Goal: Task Accomplishment & Management: Manage account settings

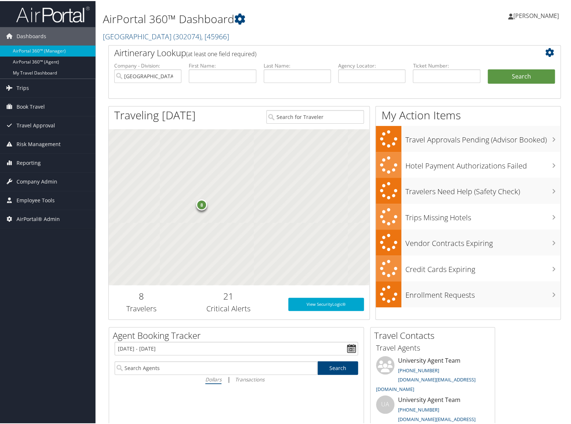
click at [408, 40] on h2 "[GEOGRAPHIC_DATA][DEMOGRAPHIC_DATA] ( 302074 ) , [ 45966 ]" at bounding box center [257, 35] width 309 height 12
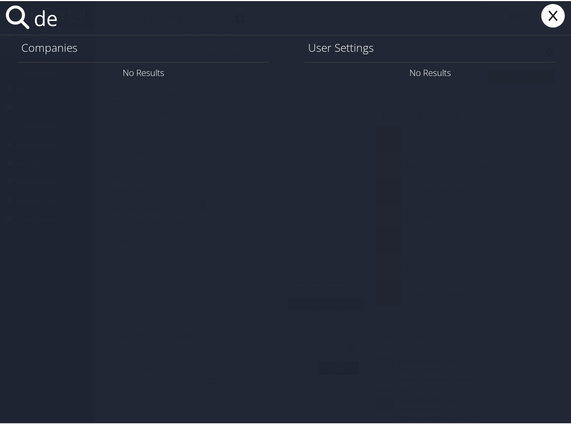
type input "d"
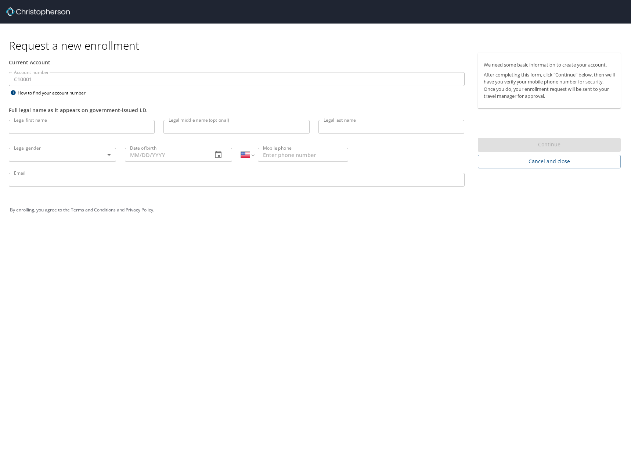
select select "US"
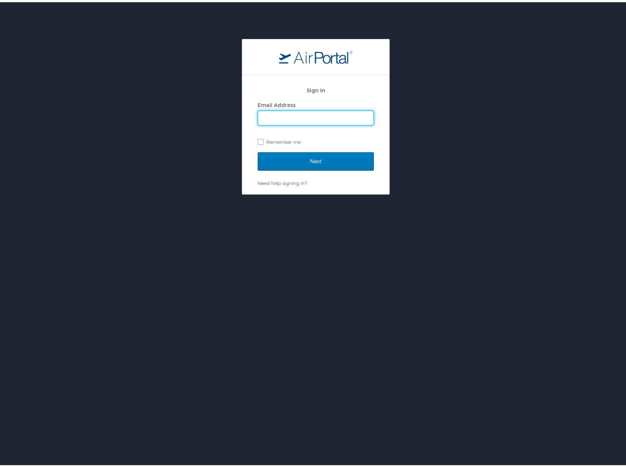
type input "jin.kim@cbtravel.com"
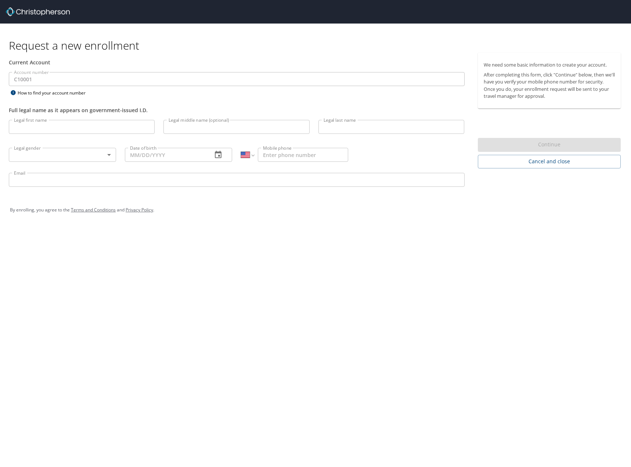
select select "US"
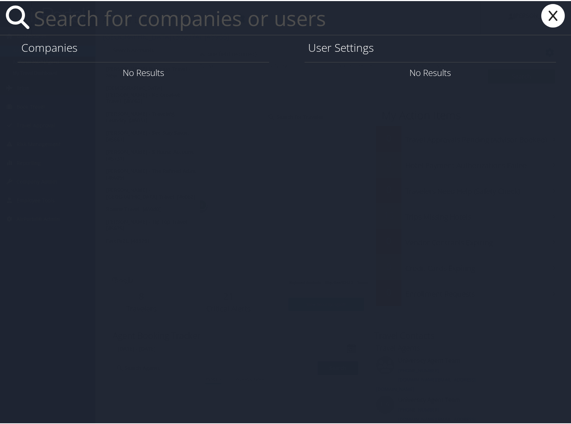
click at [337, 24] on input "text" at bounding box center [256, 17] width 450 height 34
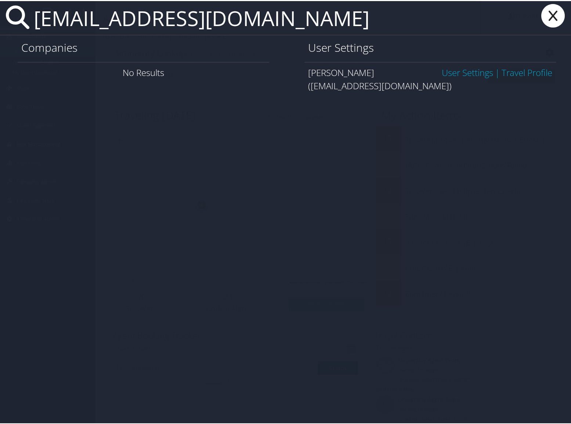
type input "[EMAIL_ADDRESS][DOMAIN_NAME]"
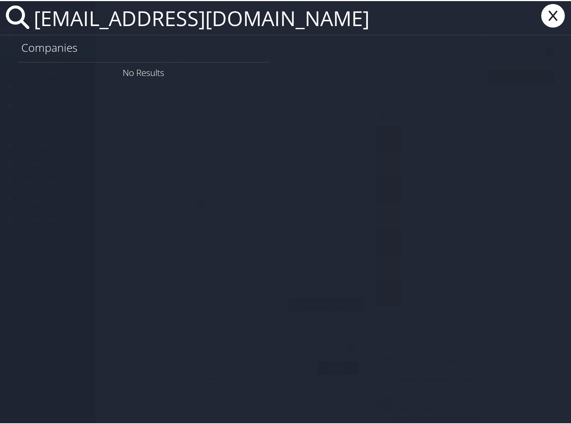
click at [459, 68] on div "Companies No Results" at bounding box center [287, 58] width 574 height 48
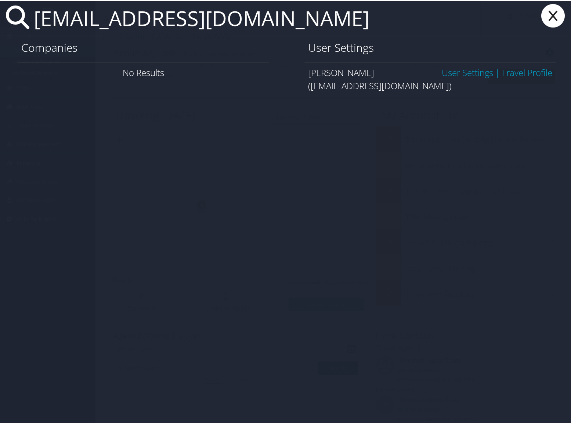
click at [459, 68] on link "User Settings" at bounding box center [467, 71] width 51 height 12
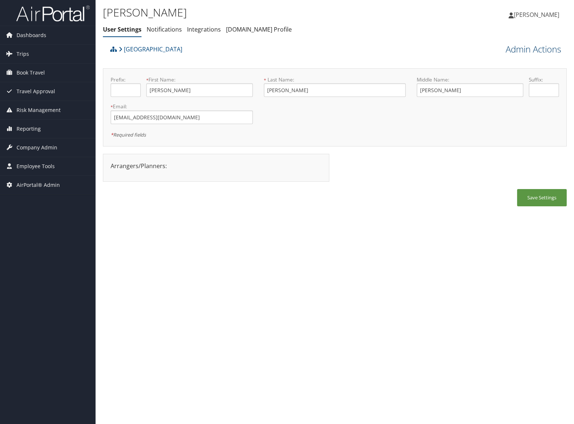
click at [521, 51] on link "Admin Actions" at bounding box center [533, 49] width 55 height 12
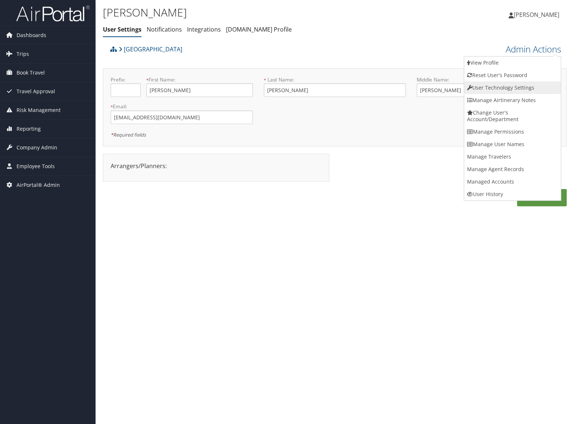
click at [503, 89] on link "User Technology Settings" at bounding box center [512, 88] width 97 height 12
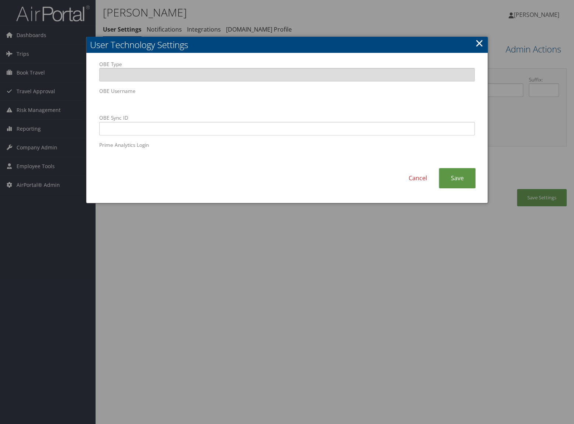
click at [318, 327] on div at bounding box center [287, 212] width 574 height 424
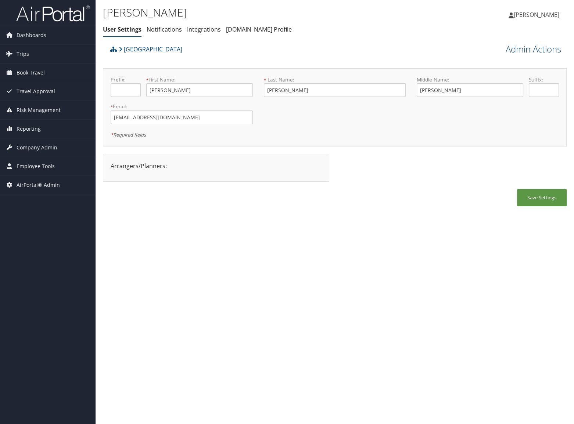
click at [515, 51] on link "Admin Actions" at bounding box center [533, 49] width 55 height 12
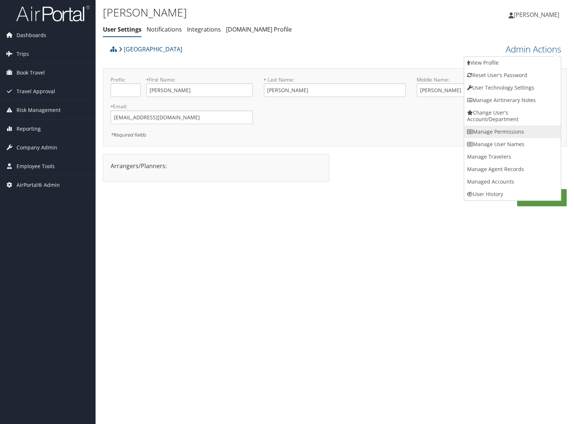
click at [510, 130] on link "Manage Permissions" at bounding box center [512, 132] width 97 height 12
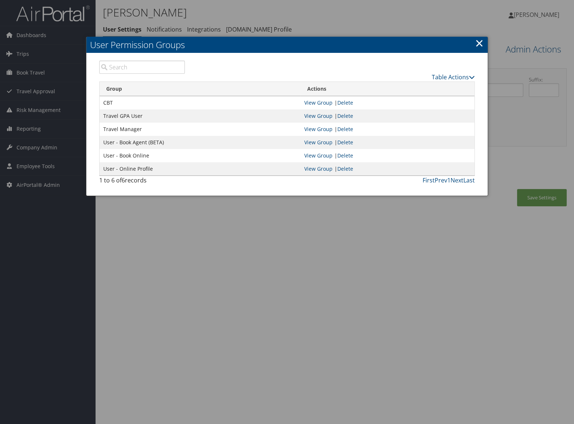
click at [298, 330] on div at bounding box center [287, 212] width 574 height 424
